Goal: Task Accomplishment & Management: Use online tool/utility

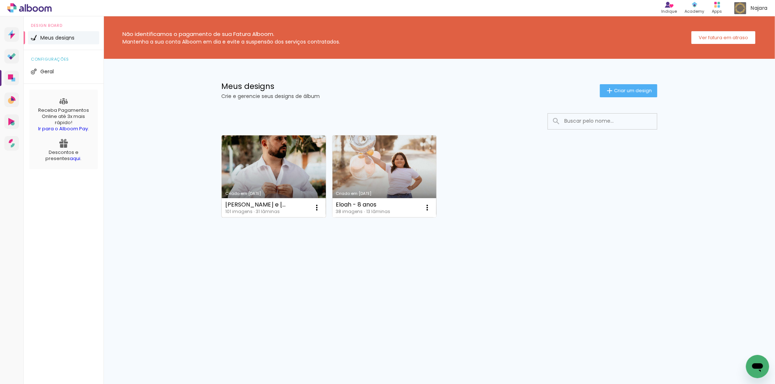
click at [280, 164] on link "Criado em [DATE]" at bounding box center [274, 177] width 104 height 82
